Goal: Information Seeking & Learning: Learn about a topic

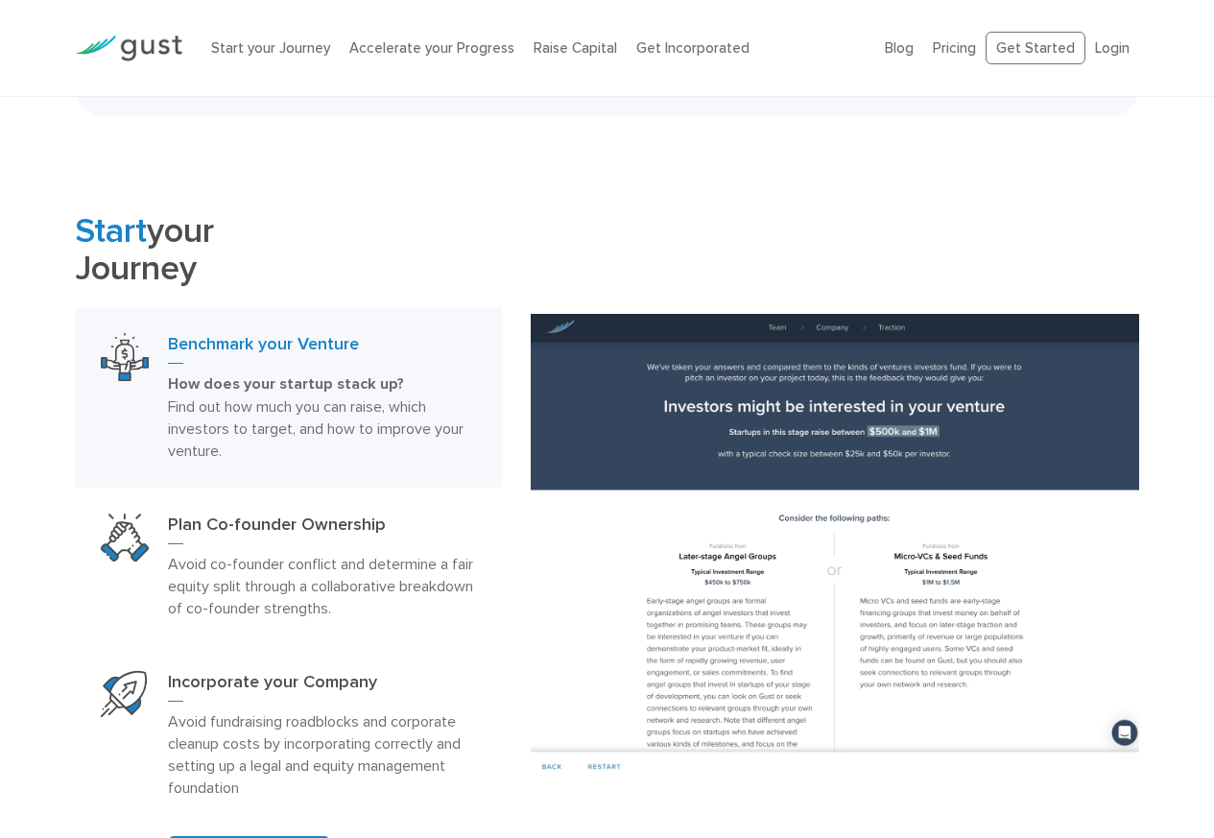
scroll to position [1612, 0]
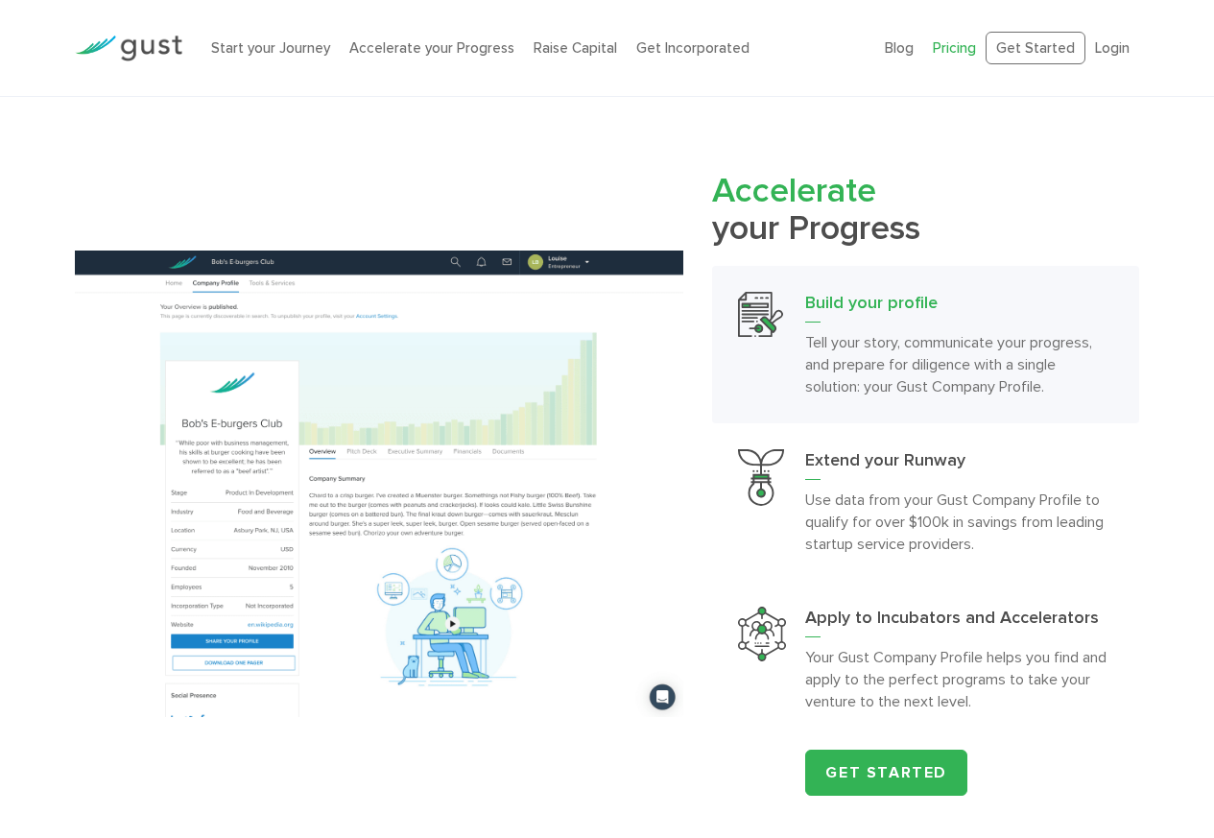
click at [965, 47] on link "Pricing" at bounding box center [954, 47] width 43 height 17
